Goal: Find specific page/section: Find specific page/section

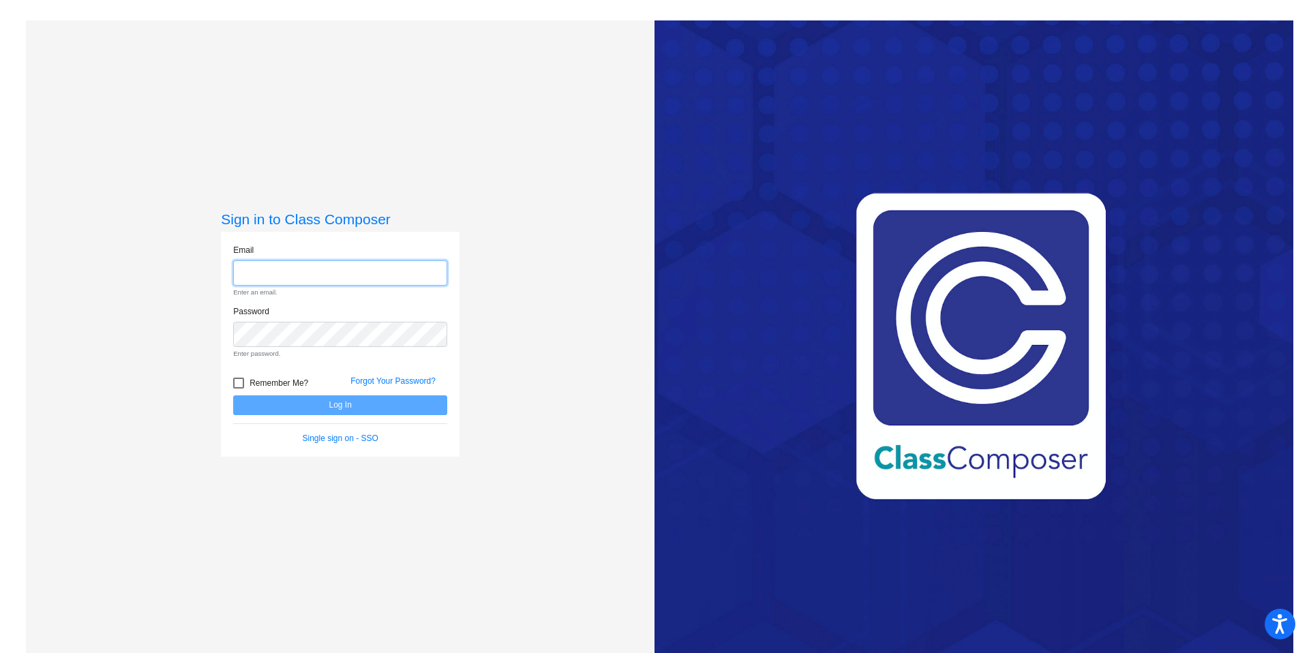
type input "[PERSON_NAME][EMAIL_ADDRESS][PERSON_NAME][DOMAIN_NAME]"
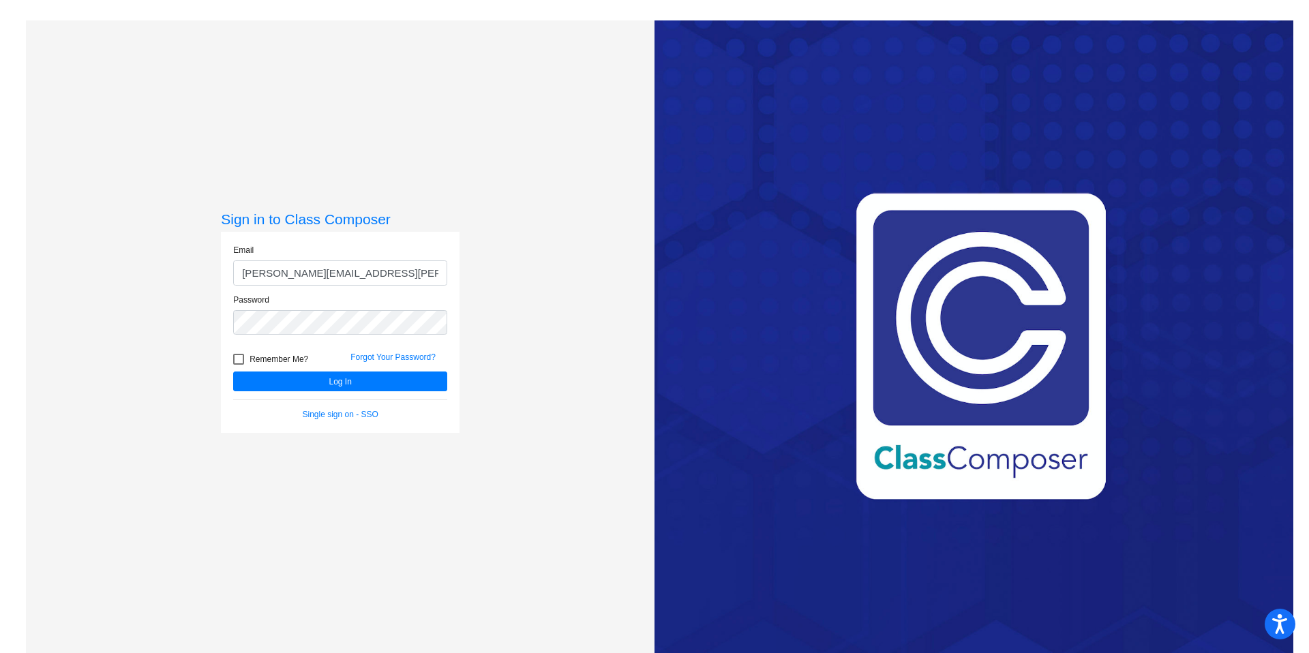
click at [273, 361] on span "Remember Me?" at bounding box center [279, 359] width 59 height 16
click at [239, 365] on input "Remember Me?" at bounding box center [238, 365] width 1 height 1
checkbox input "true"
click at [292, 385] on button "Log In" at bounding box center [340, 382] width 214 height 20
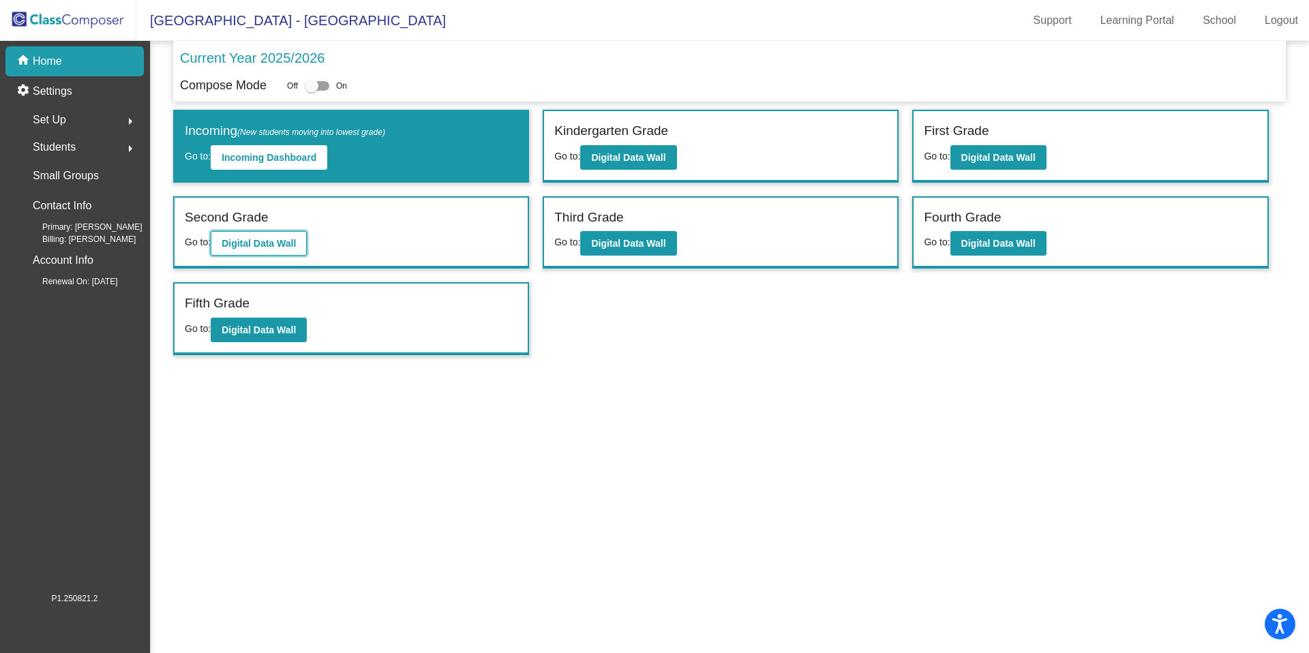
click at [271, 246] on b "Digital Data Wall" at bounding box center [259, 243] width 74 height 11
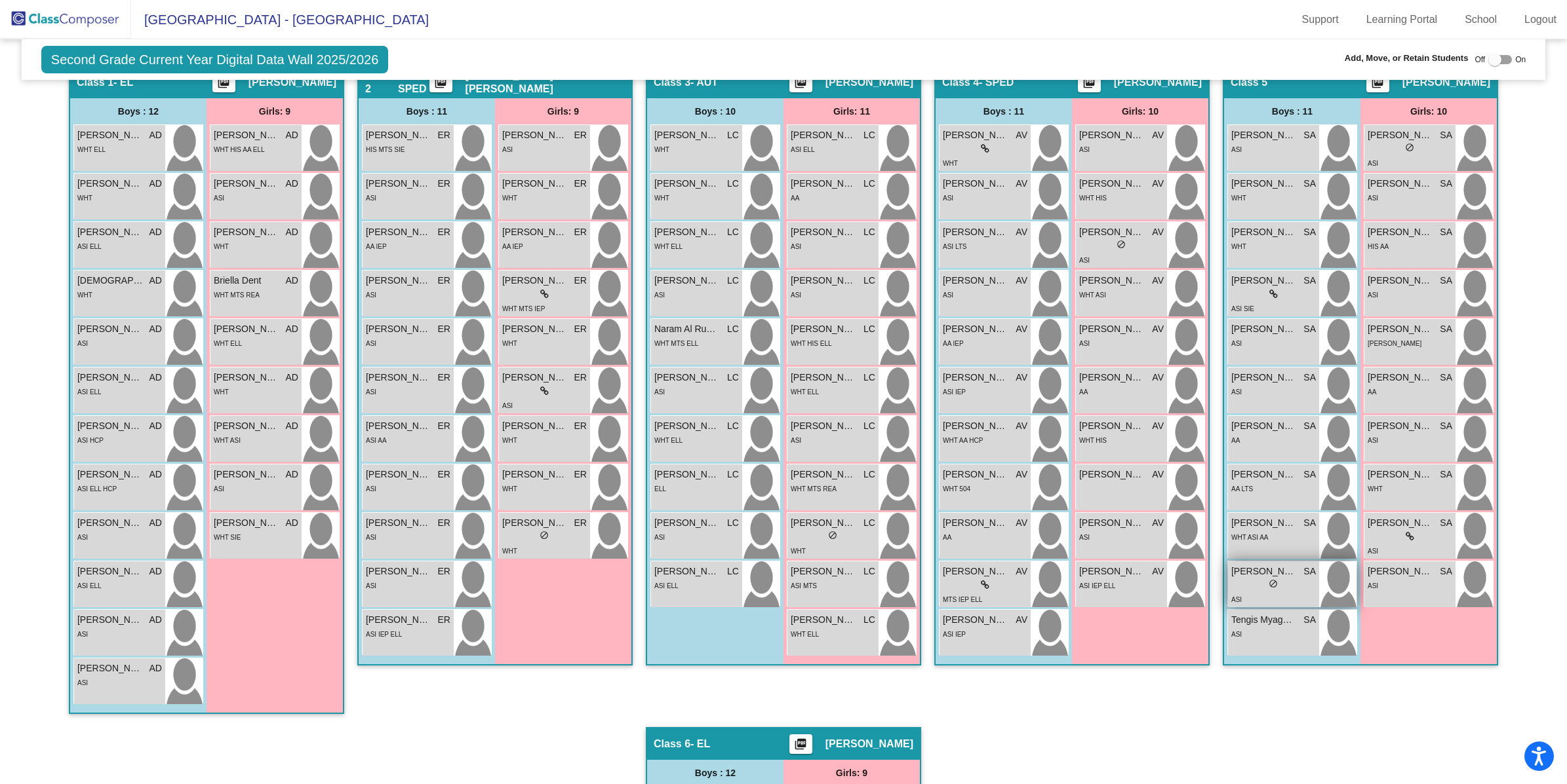
scroll to position [302, 0]
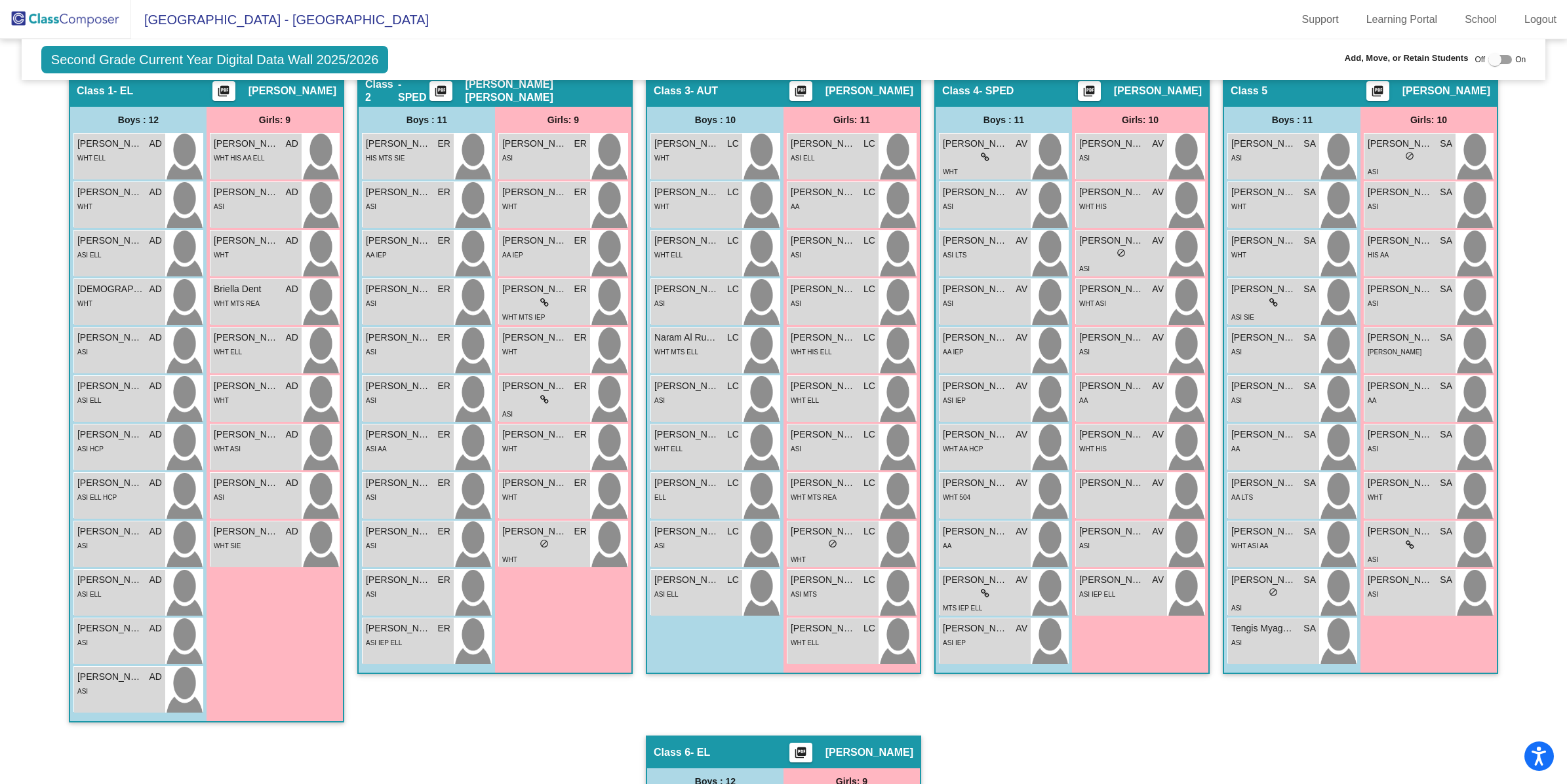
click at [53, 16] on img at bounding box center [65, 19] width 131 height 38
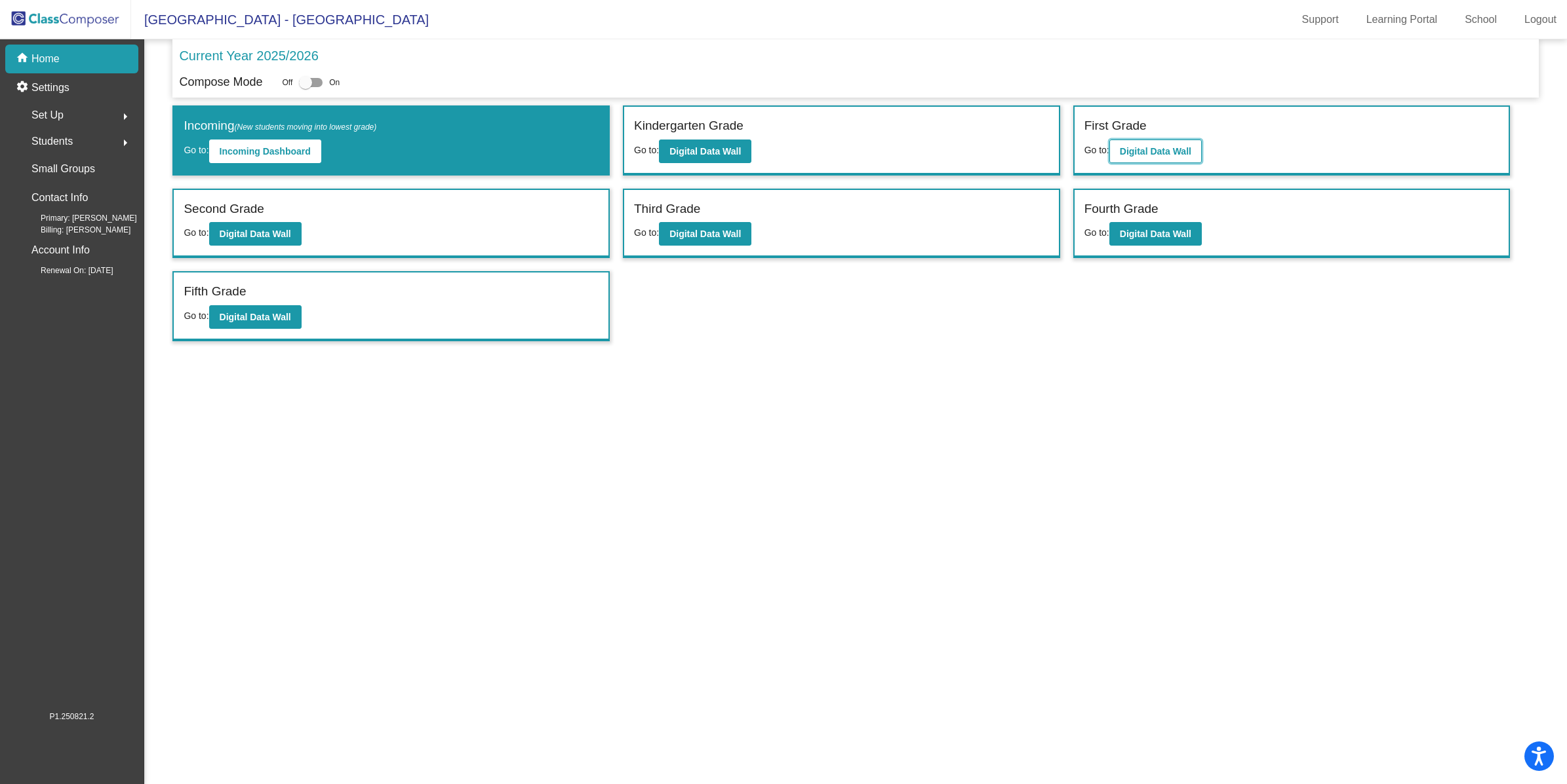
click at [1181, 152] on b "Digital Data Wall" at bounding box center [1156, 151] width 71 height 11
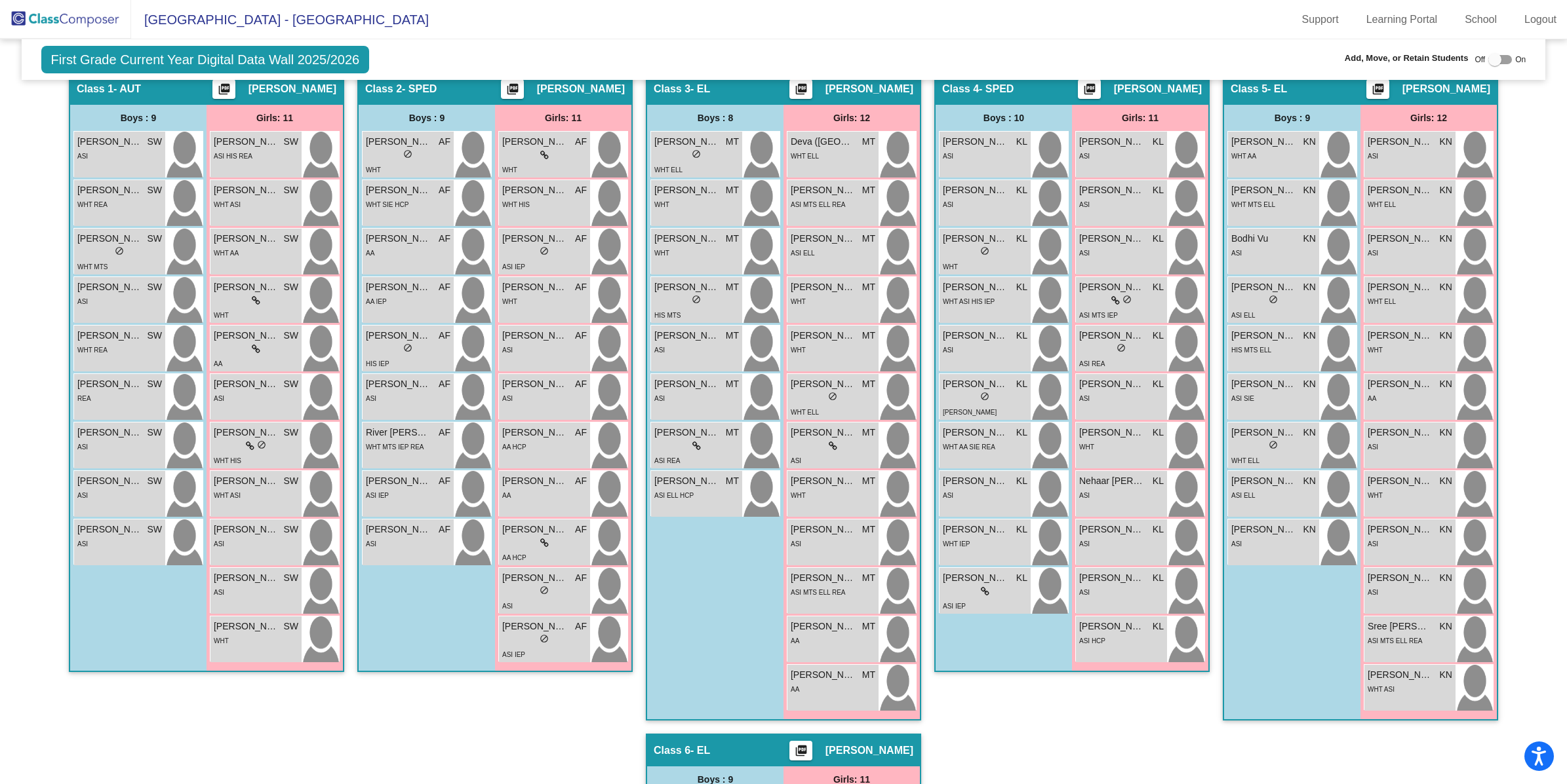
scroll to position [302, 0]
